Goal: Check status

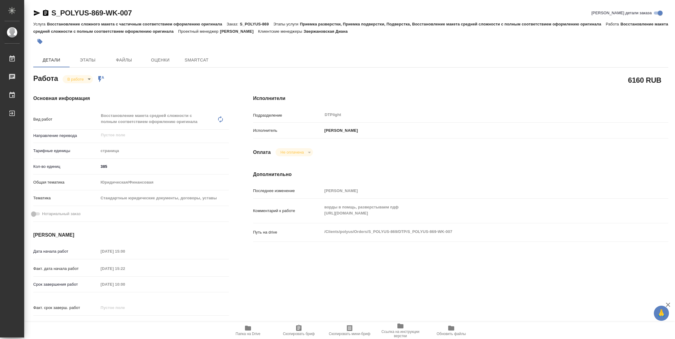
type textarea "x"
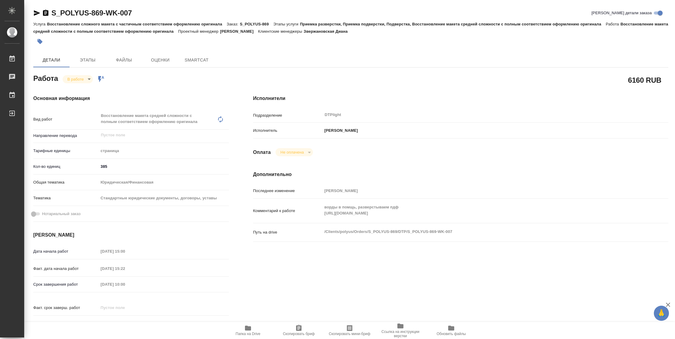
type textarea "x"
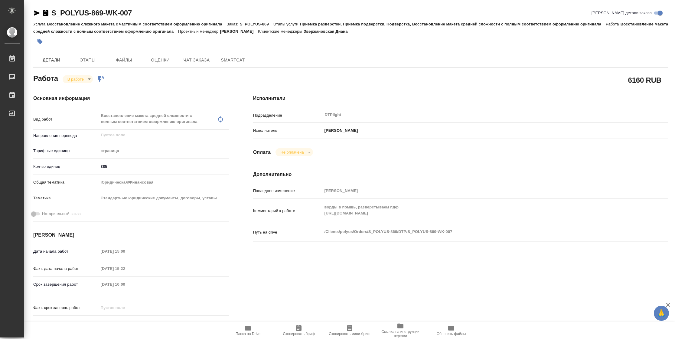
type textarea "x"
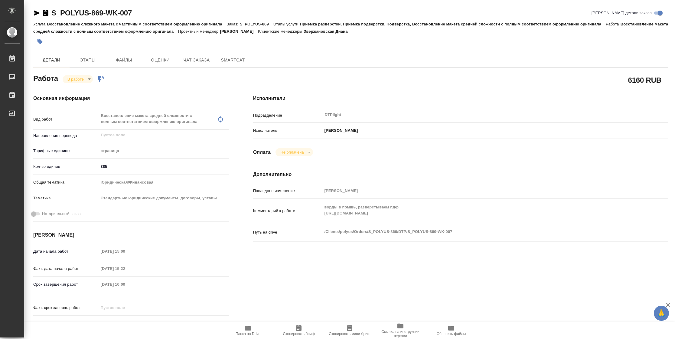
type textarea "x"
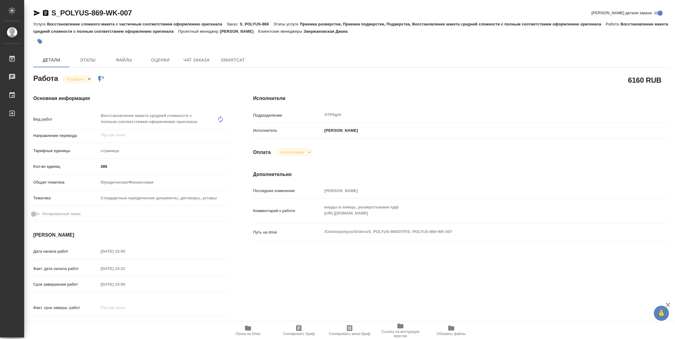
click at [299, 216] on div "Комментарий к работе ворды в помщь, разверстываем пдф https://drive.awatera.com…" at bounding box center [460, 210] width 415 height 19
type textarea "x"
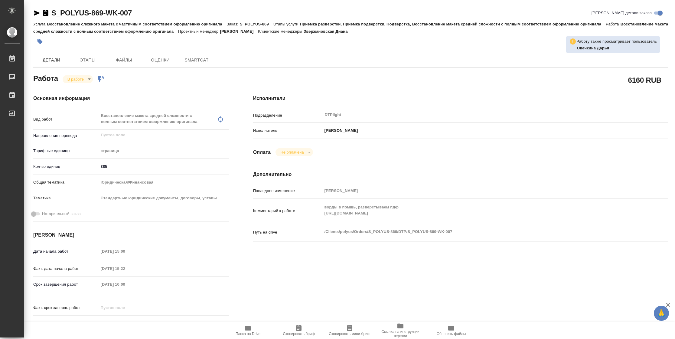
type textarea "x"
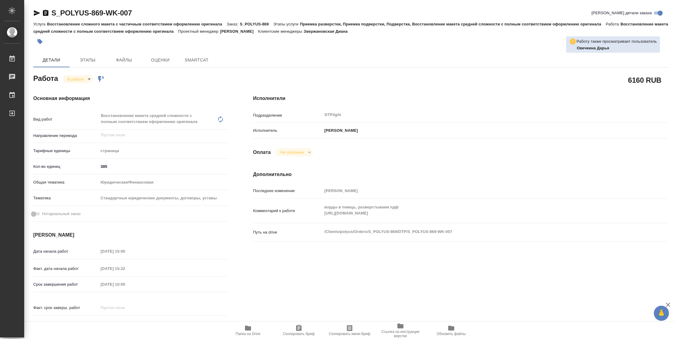
type textarea "x"
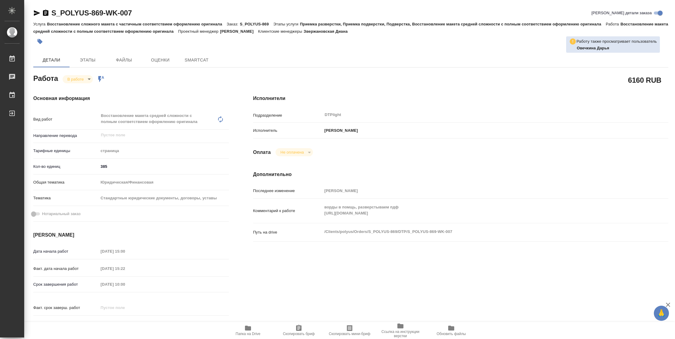
type textarea "x"
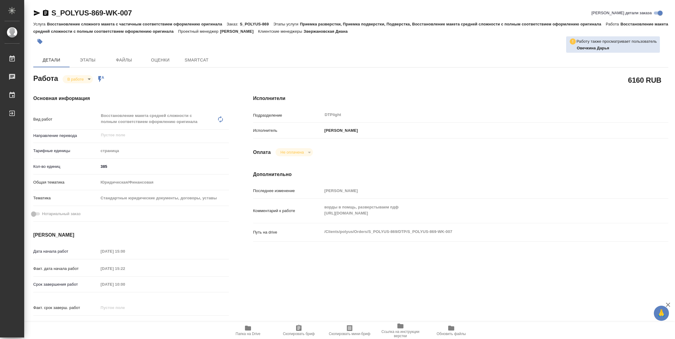
type textarea "x"
click at [254, 327] on span "Папка на Drive" at bounding box center [248, 329] width 44 height 11
type textarea "x"
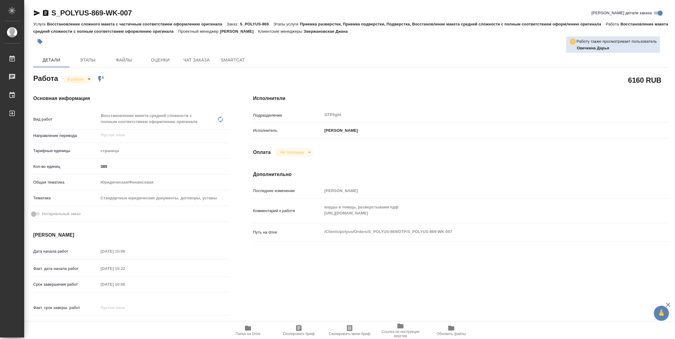
type textarea "x"
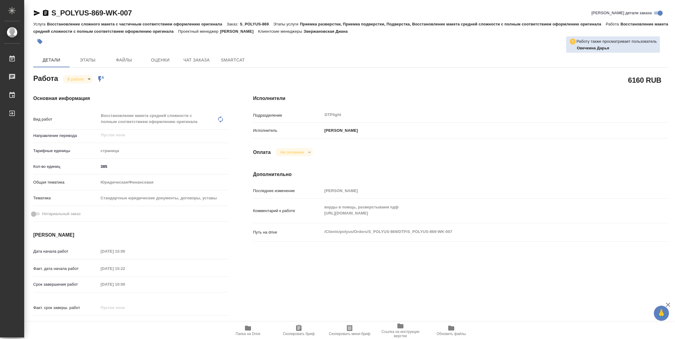
type textarea "x"
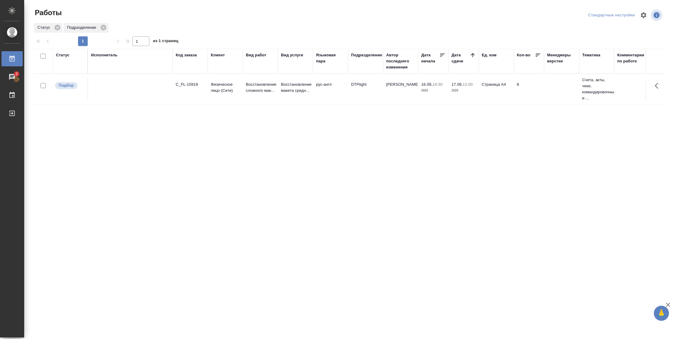
click at [64, 53] on div "Статус" at bounding box center [63, 55] width 14 height 6
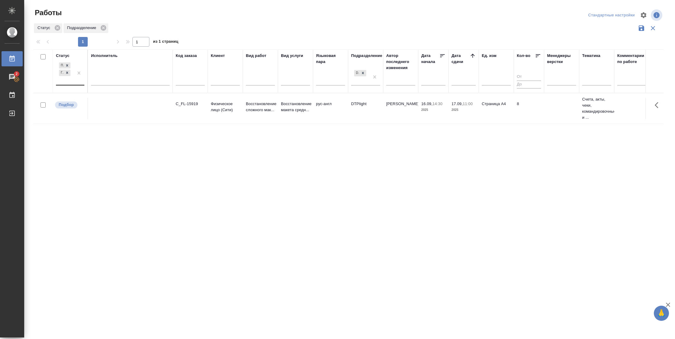
click at [67, 80] on div "Подбор Готов к работе" at bounding box center [65, 73] width 18 height 24
click at [101, 121] on div "В работе" at bounding box center [136, 120] width 91 height 11
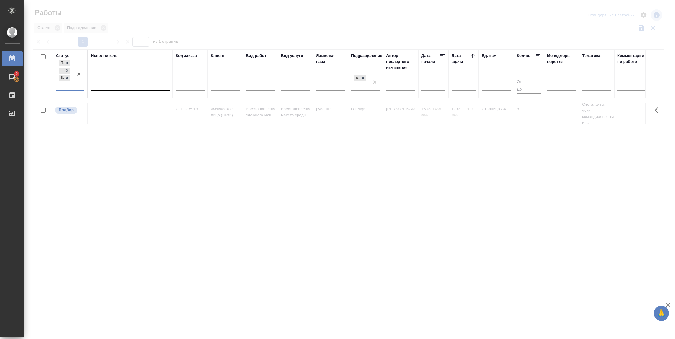
click at [124, 87] on div at bounding box center [130, 84] width 79 height 9
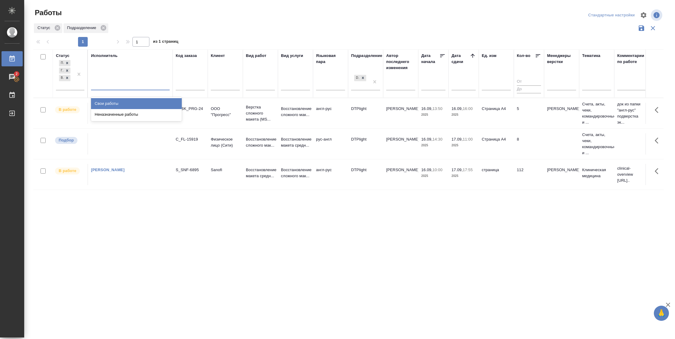
click at [124, 101] on div "Свои работы" at bounding box center [136, 103] width 91 height 11
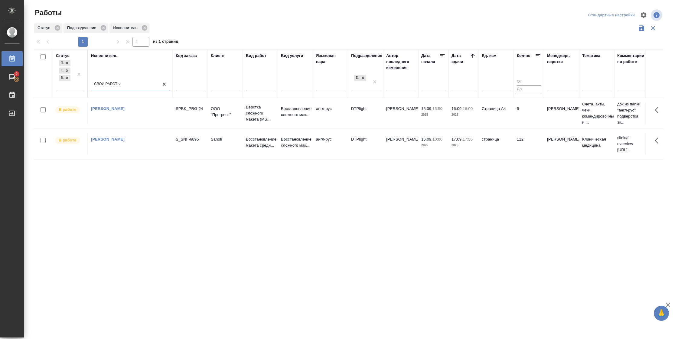
click at [324, 113] on td "англ-рус" at bounding box center [330, 113] width 35 height 21
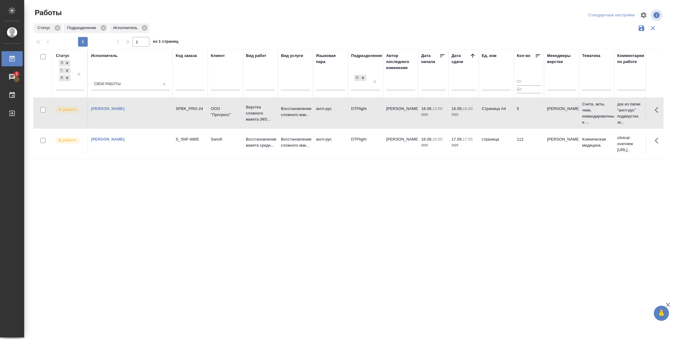
click at [324, 113] on td "англ-рус" at bounding box center [330, 113] width 35 height 21
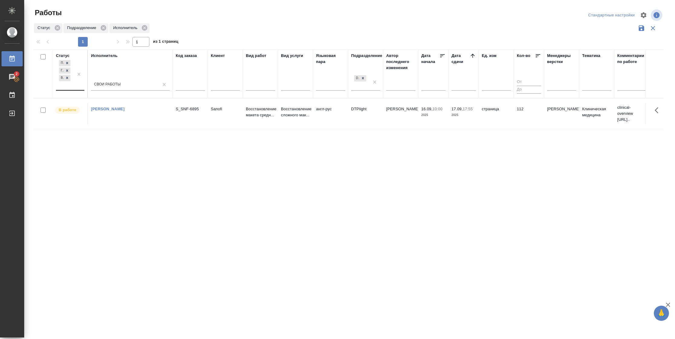
click at [75, 89] on div at bounding box center [79, 74] width 11 height 31
click at [110, 126] on div "Выполнен" at bounding box center [136, 125] width 91 height 11
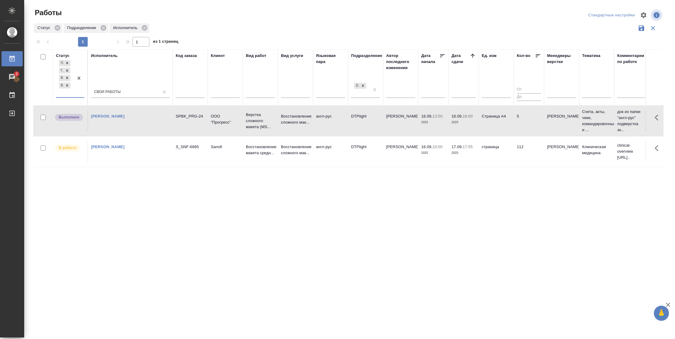
click at [477, 127] on td "16.09, 16:00 2025" at bounding box center [464, 120] width 30 height 21
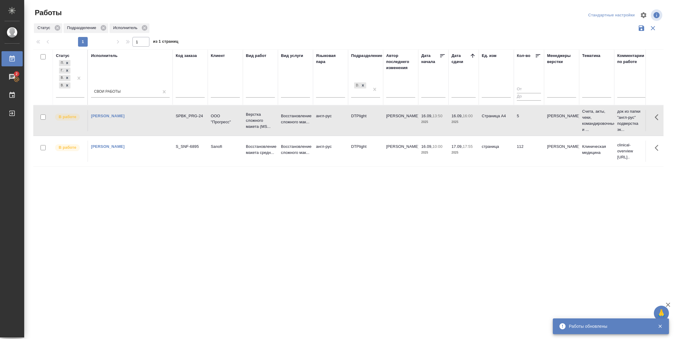
click at [439, 118] on p "13:50" at bounding box center [438, 115] width 10 height 5
click at [68, 87] on icon at bounding box center [67, 85] width 4 height 4
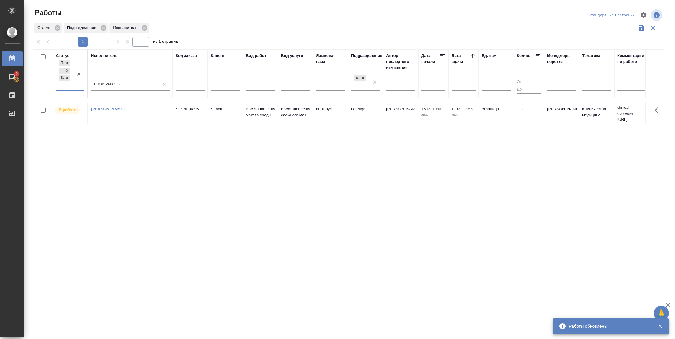
click at [75, 87] on div at bounding box center [79, 74] width 11 height 31
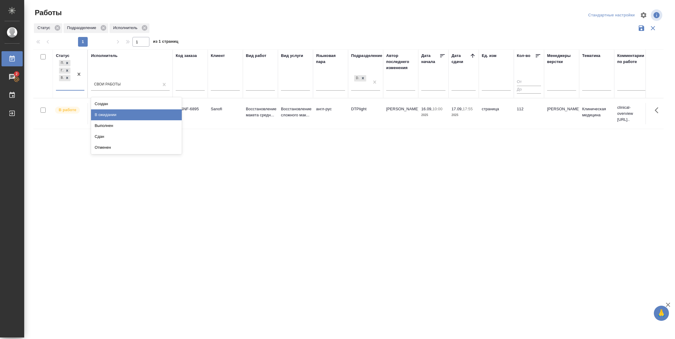
click at [121, 116] on div "В ожидании" at bounding box center [136, 114] width 91 height 11
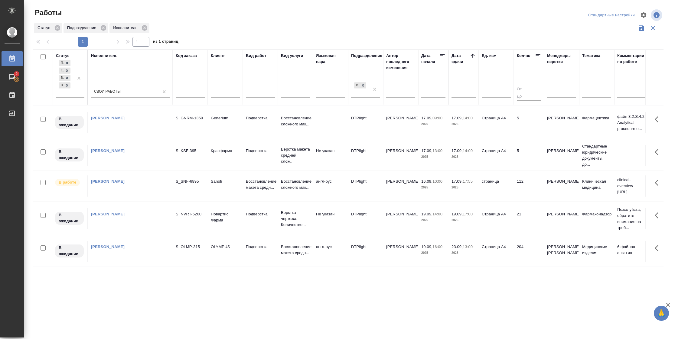
click at [396, 311] on div ".cls-1 fill:#fff; AWATERA Vasilyeva Natalia Работы 2 Чаты График Выйти Работы С…" at bounding box center [337, 169] width 675 height 339
drag, startPoint x: 434, startPoint y: 311, endPoint x: 438, endPoint y: 305, distance: 7.1
click at [434, 311] on div ".cls-1 fill:#fff; AWATERA Vasilyeva Natalia Работы 2 Чаты График Выйти Работы С…" at bounding box center [337, 169] width 675 height 339
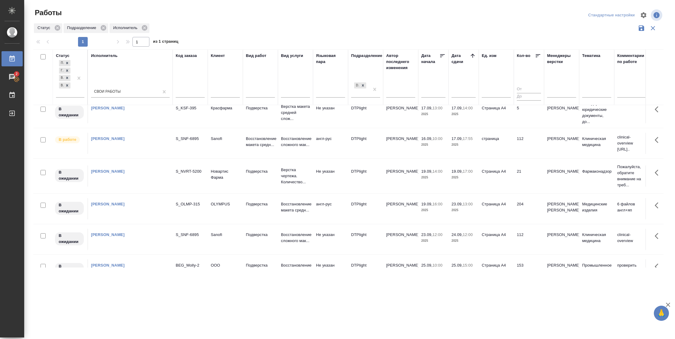
scroll to position [91, 0]
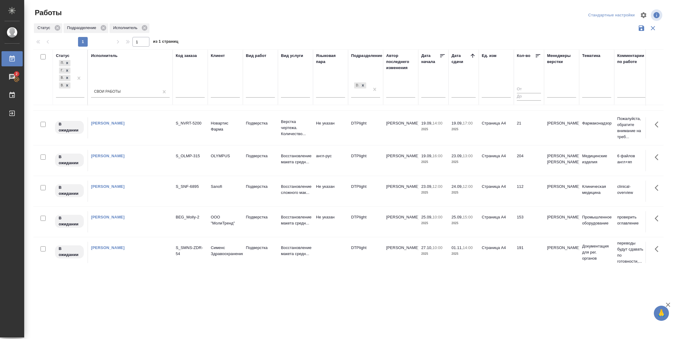
click at [522, 161] on td "204" at bounding box center [529, 160] width 30 height 21
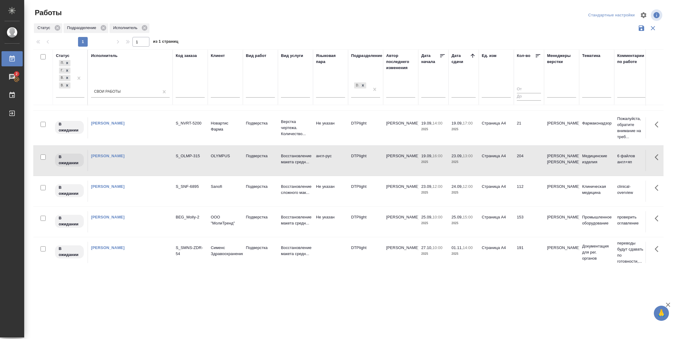
click at [522, 161] on td "204" at bounding box center [529, 160] width 30 height 21
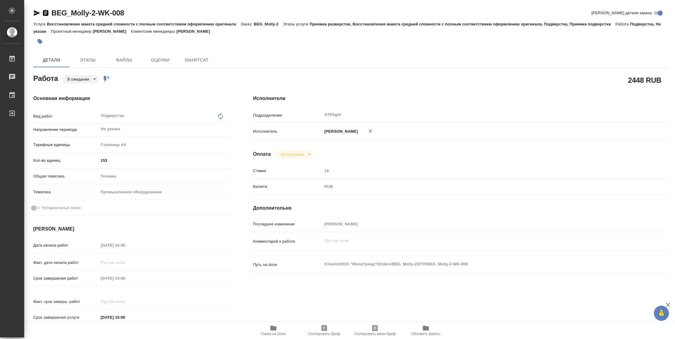
type textarea "x"
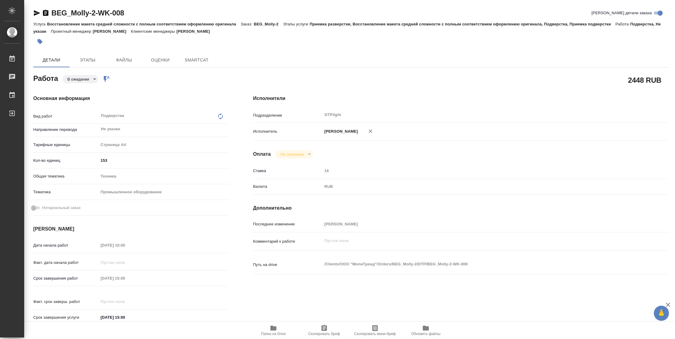
type textarea "x"
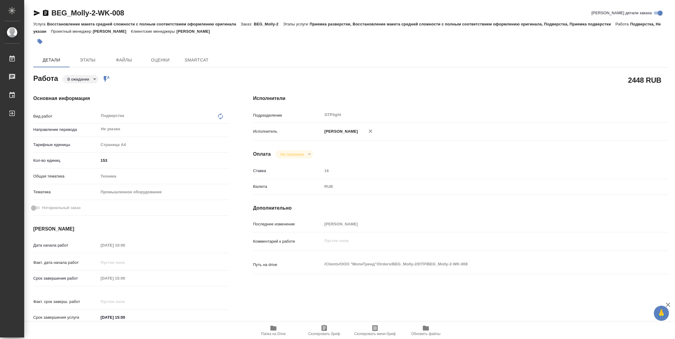
type textarea "x"
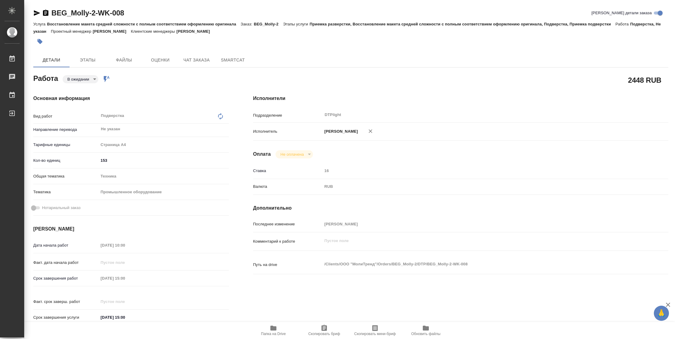
type textarea "x"
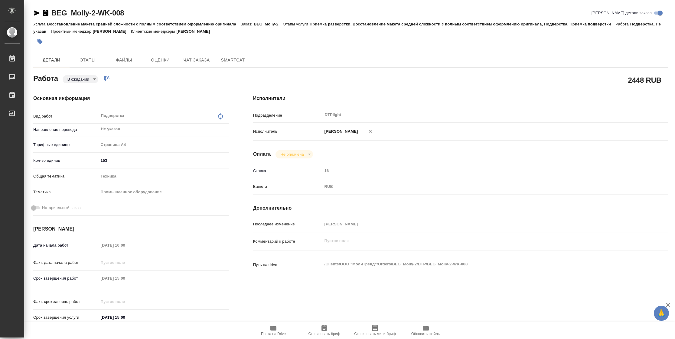
type textarea "x"
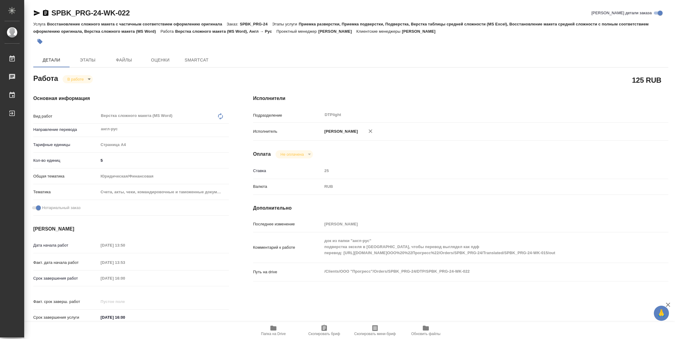
type textarea "x"
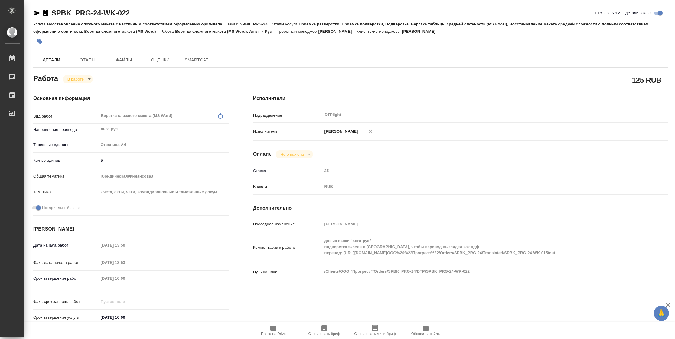
type textarea "x"
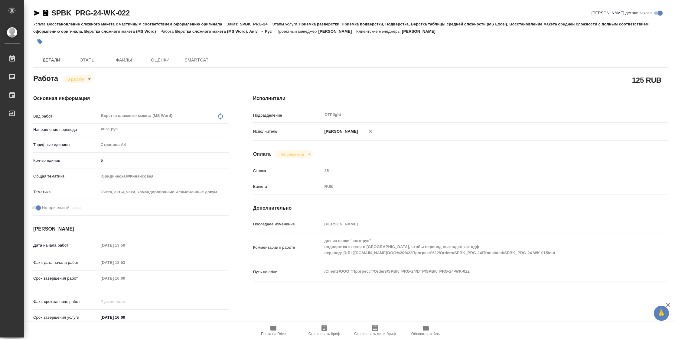
type textarea "x"
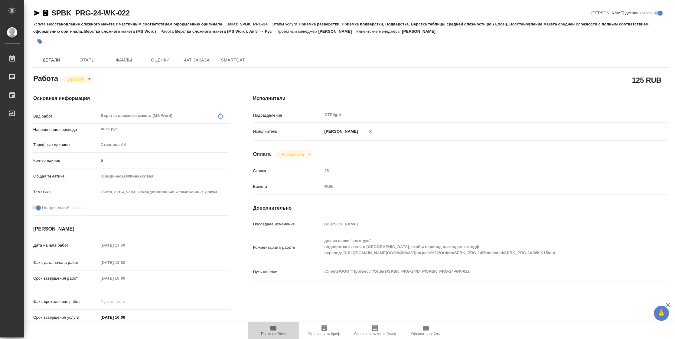
click at [279, 332] on span "Папка на Drive" at bounding box center [273, 333] width 25 height 4
type textarea "x"
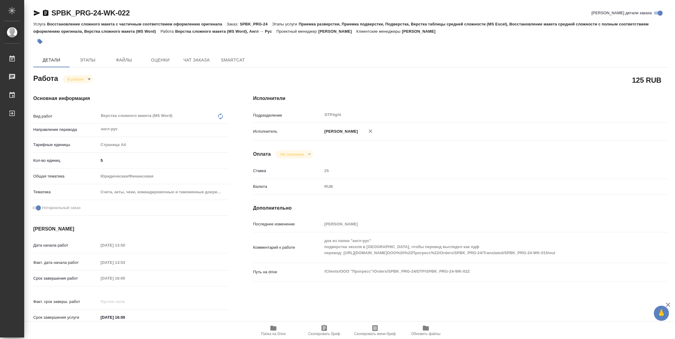
type textarea "x"
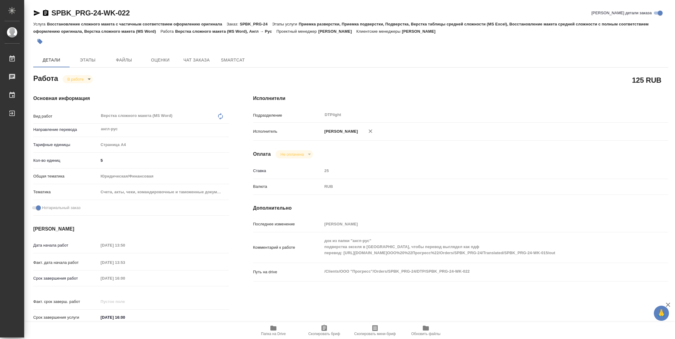
type textarea "x"
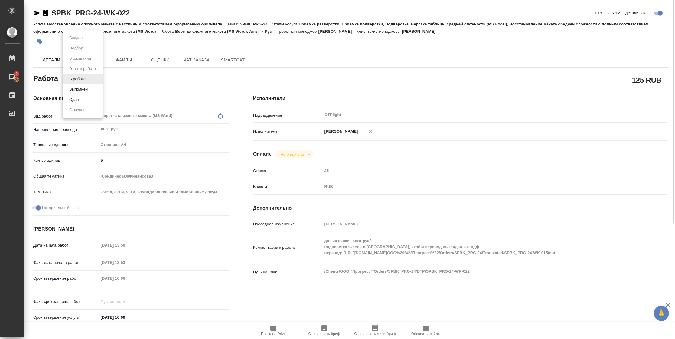
click at [92, 79] on body "🙏 .cls-1 fill:#fff; AWATERA Vasilyeva Natalia Работы 2 Чаты График Выйти SPBK_P…" at bounding box center [337, 169] width 675 height 339
click at [90, 87] on li "Выполнен" at bounding box center [83, 89] width 40 height 10
type textarea "x"
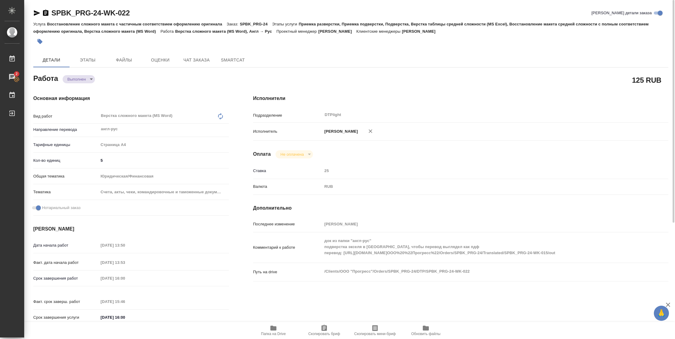
type textarea "x"
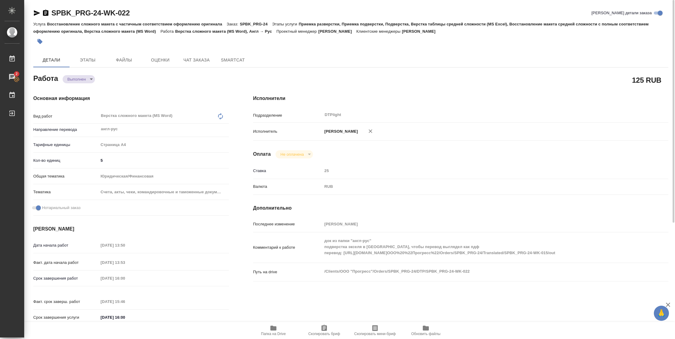
type textarea "x"
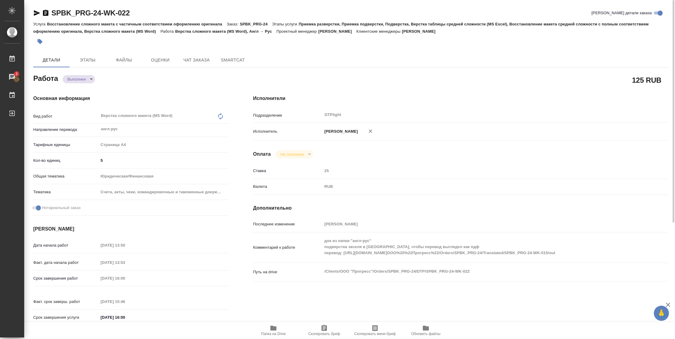
type textarea "x"
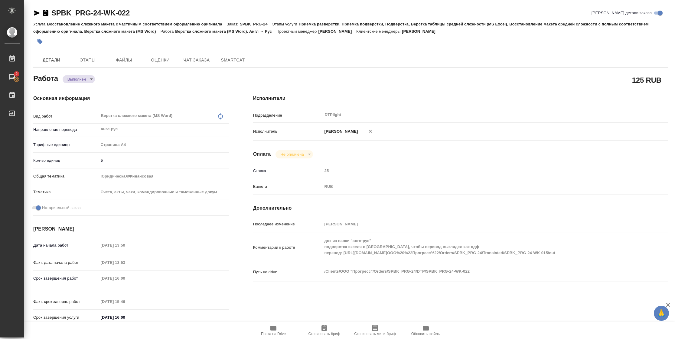
type textarea "x"
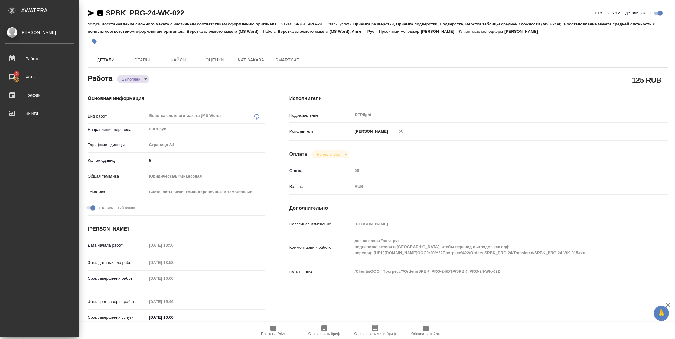
type textarea "x"
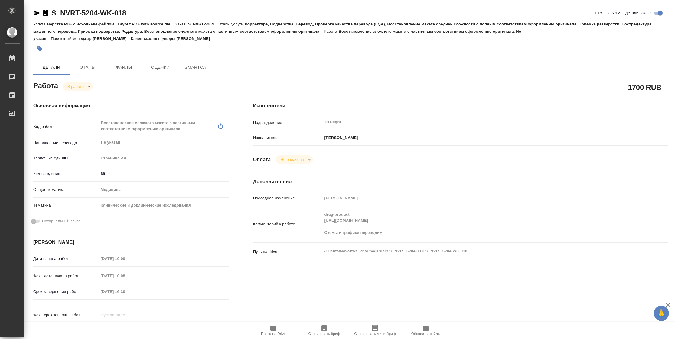
type textarea "x"
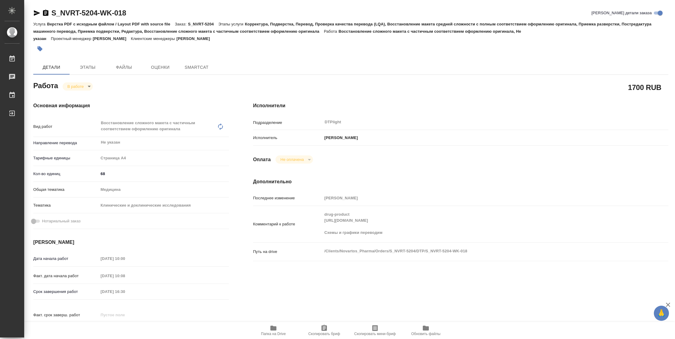
type textarea "x"
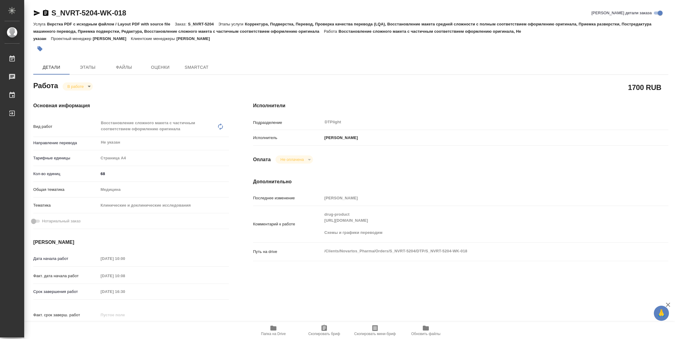
type textarea "x"
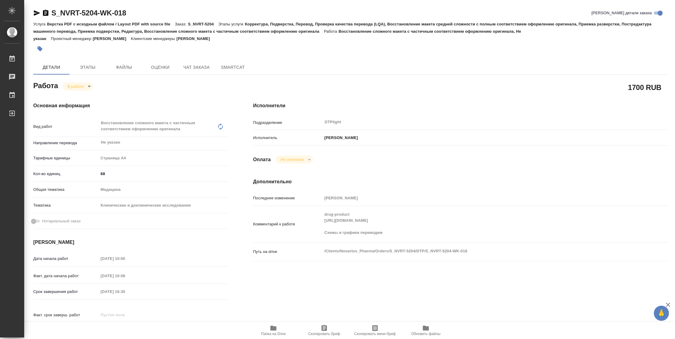
type textarea "x"
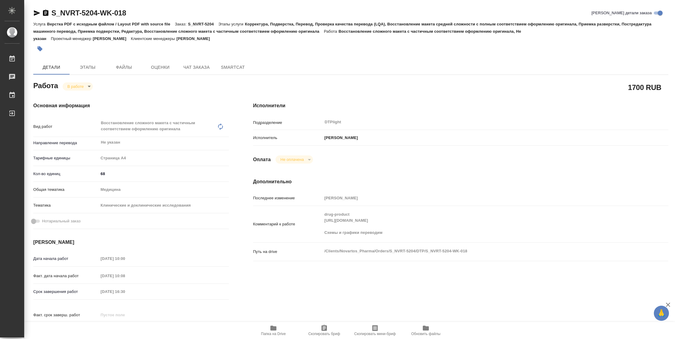
click at [306, 220] on div "Комментарий к работе drug-product https://drive.awatera.com/f/10370002 Схемы и …" at bounding box center [460, 223] width 415 height 31
type textarea "x"
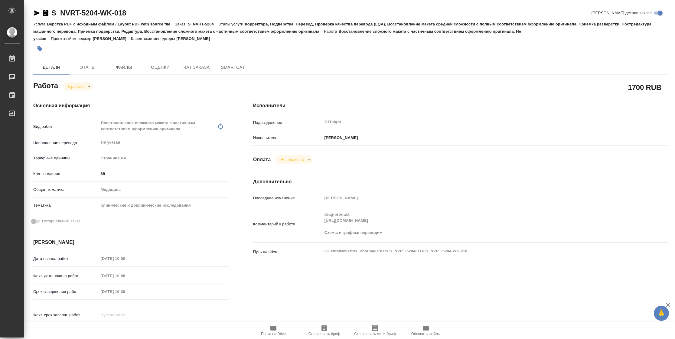
type textarea "x"
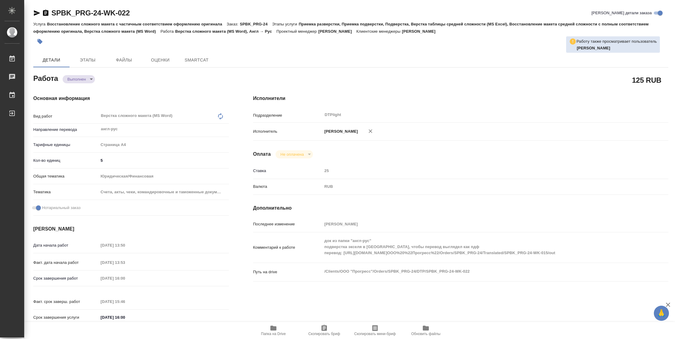
type textarea "x"
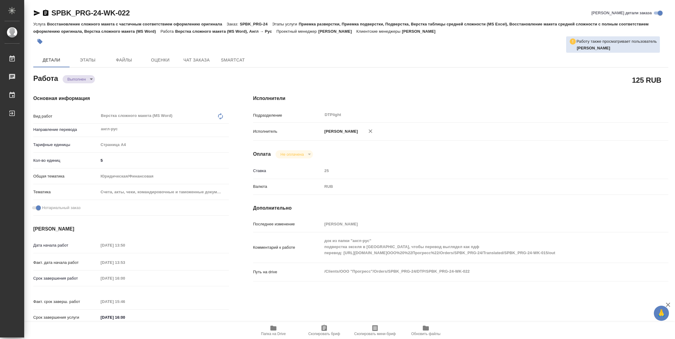
type textarea "x"
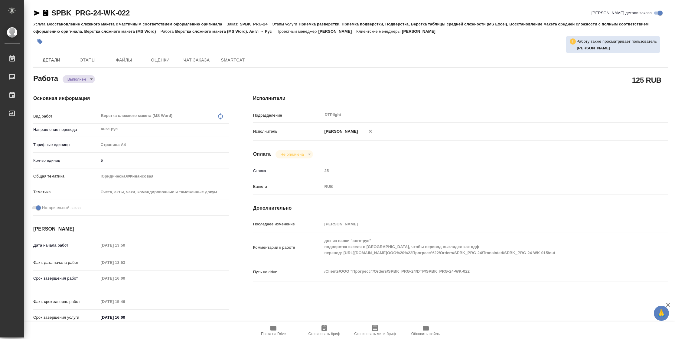
type textarea "x"
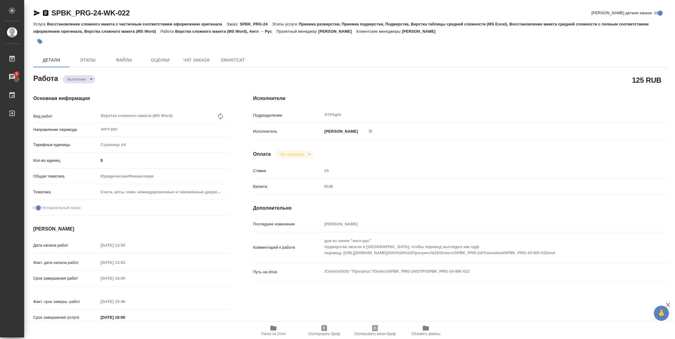
click at [278, 332] on span "Папка на Drive" at bounding box center [273, 333] width 25 height 4
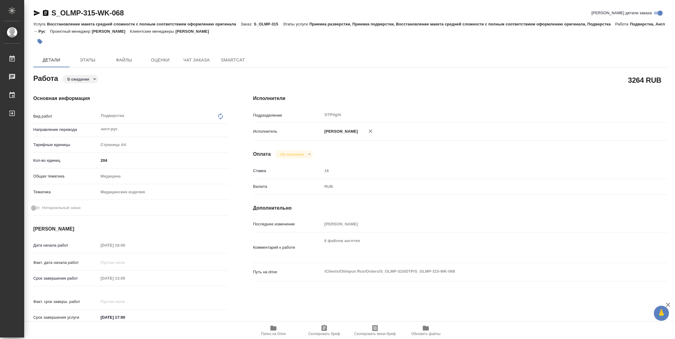
type textarea "x"
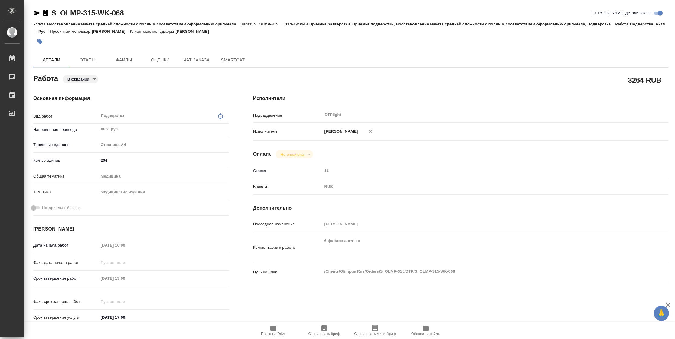
type textarea "x"
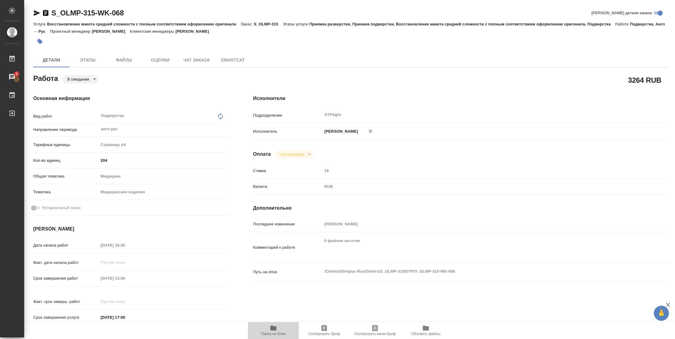
click at [273, 331] on span "Папка на Drive" at bounding box center [273, 333] width 25 height 4
